Goal: Transaction & Acquisition: Download file/media

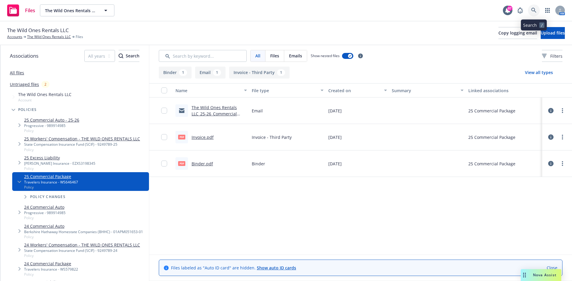
click at [531, 10] on link at bounding box center [534, 10] width 12 height 12
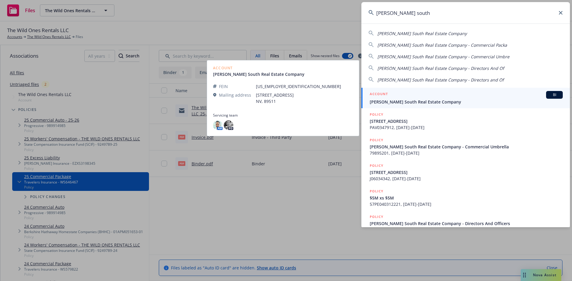
type input "primm south"
click at [374, 94] on h5 "ACCOUNT" at bounding box center [379, 94] width 18 height 7
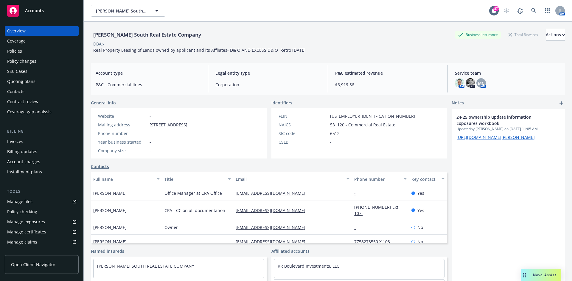
click at [16, 52] on div "Policies" at bounding box center [14, 51] width 15 height 10
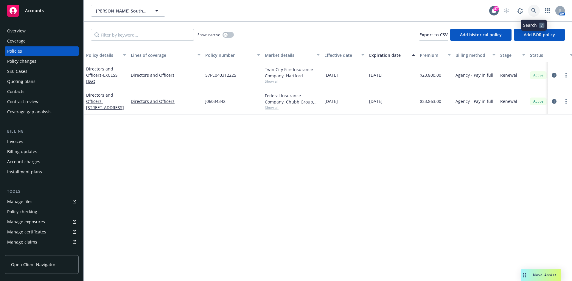
click at [535, 11] on icon at bounding box center [533, 10] width 5 height 5
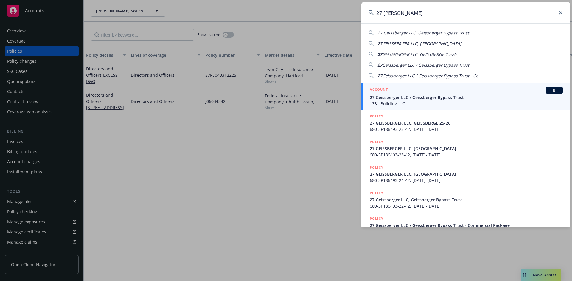
type input "27 [PERSON_NAME]"
click at [386, 89] on h5 "ACCOUNT" at bounding box center [379, 90] width 18 height 7
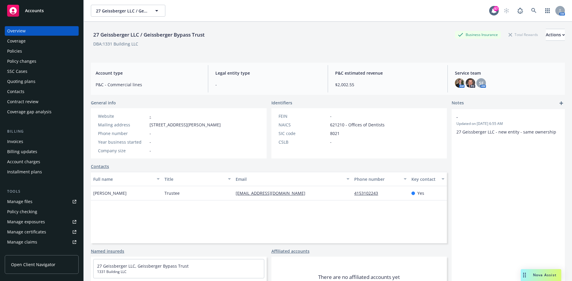
click at [36, 51] on div "Policies" at bounding box center [41, 51] width 69 height 10
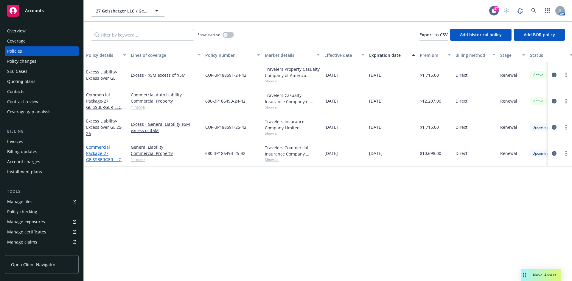
click at [96, 147] on link "Commercial Package - 27 GEISSBERGER LLC, [GEOGRAPHIC_DATA] 25-26" at bounding box center [104, 156] width 37 height 24
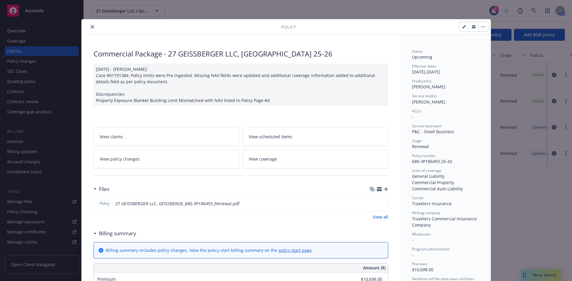
click at [91, 25] on icon "close" at bounding box center [93, 27] width 4 height 4
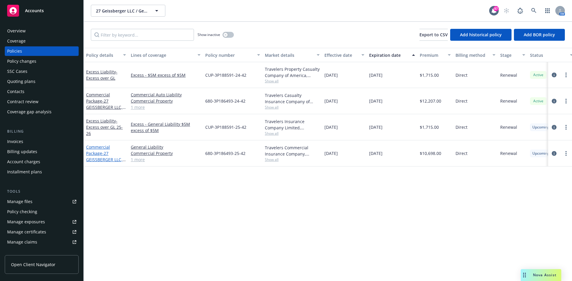
click at [99, 147] on link "Commercial Package - 27 GEISSBERGER LLC, [GEOGRAPHIC_DATA] 25-26" at bounding box center [104, 156] width 37 height 24
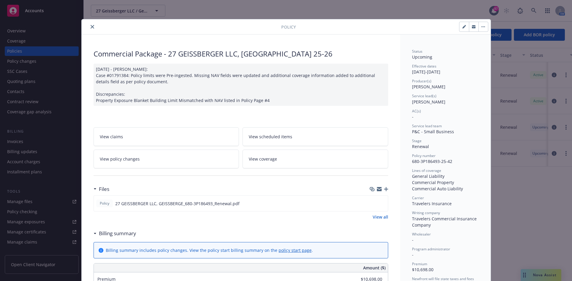
scroll to position [18, 0]
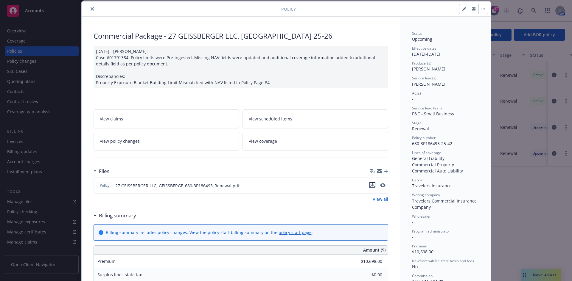
click at [370, 186] on icon "download file" at bounding box center [372, 185] width 5 height 5
click at [91, 8] on icon "close" at bounding box center [93, 9] width 4 height 4
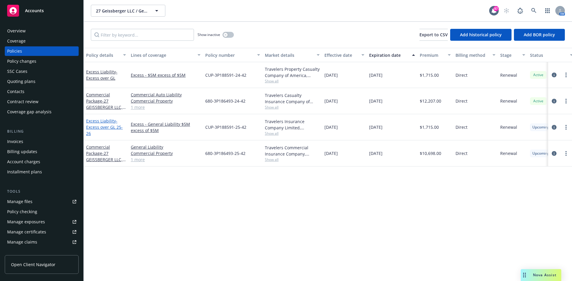
click at [101, 120] on link "Excess Liability - Excess over GL 25-26" at bounding box center [104, 127] width 37 height 18
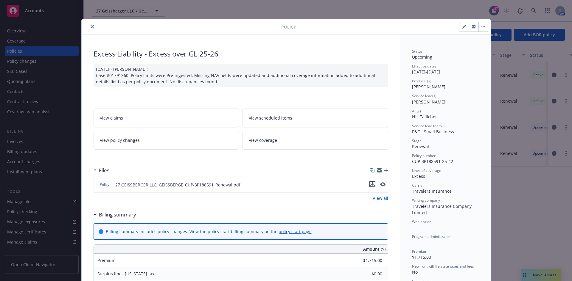
click at [370, 183] on icon "download file" at bounding box center [372, 184] width 5 height 5
click at [91, 28] on icon "close" at bounding box center [93, 27] width 4 height 4
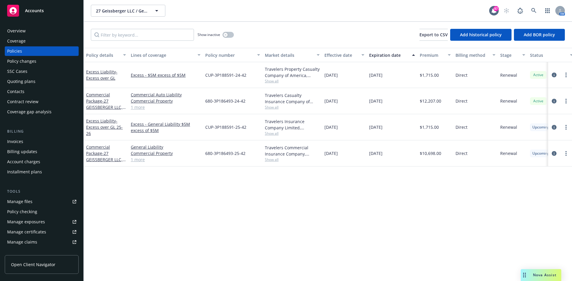
click at [43, 33] on div "Overview" at bounding box center [41, 31] width 69 height 10
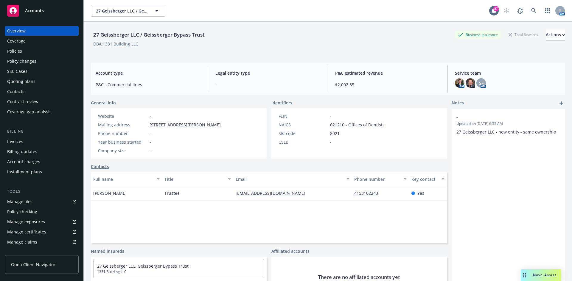
click at [19, 51] on div "Policies" at bounding box center [14, 51] width 15 height 10
